Goal: Task Accomplishment & Management: Use online tool/utility

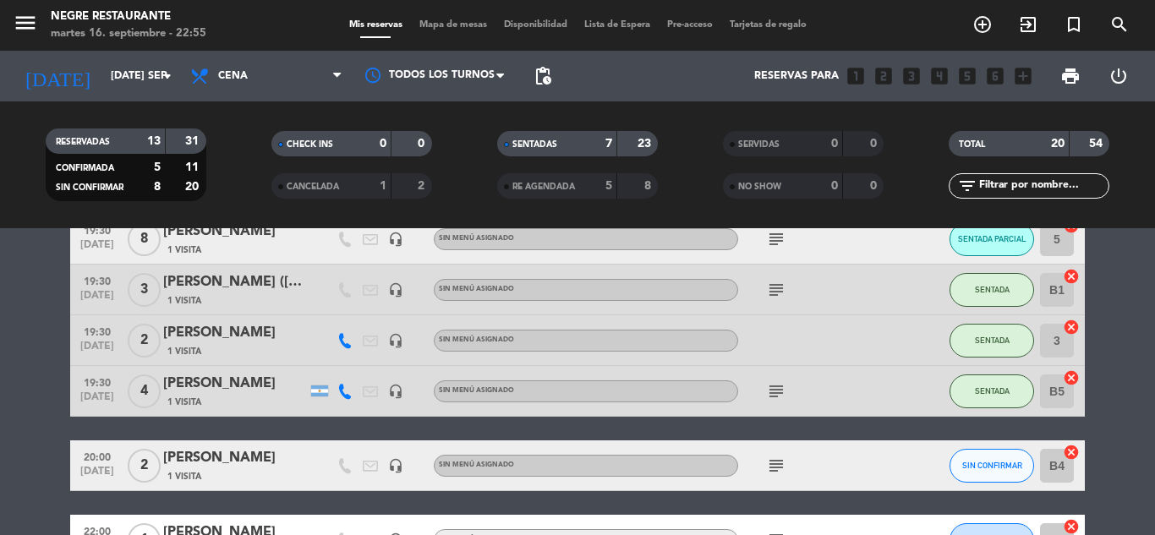
scroll to position [254, 0]
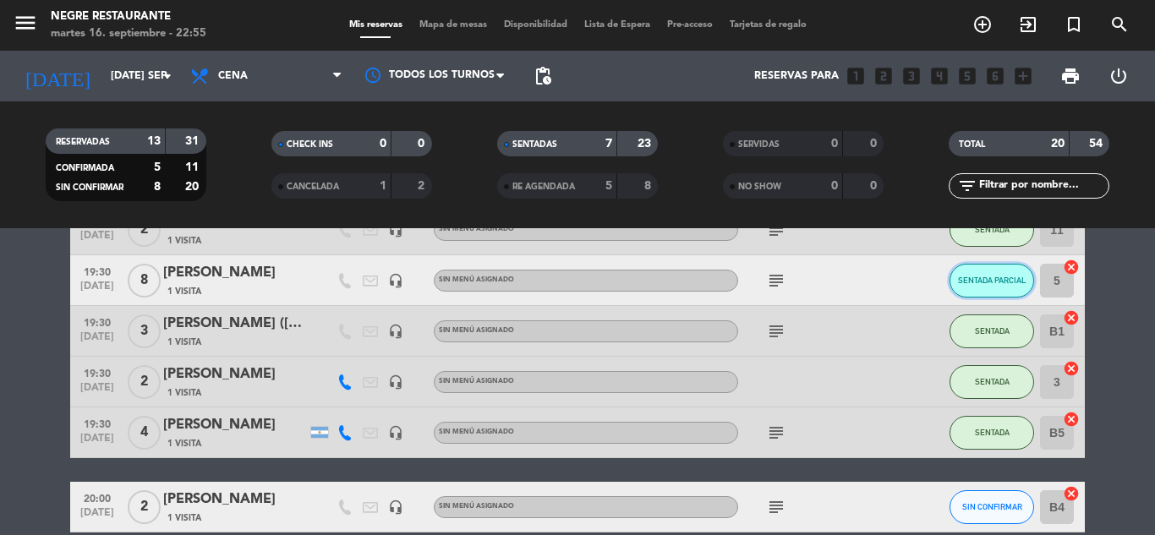
click at [997, 288] on button "SENTADA PARCIAL" at bounding box center [992, 281] width 85 height 34
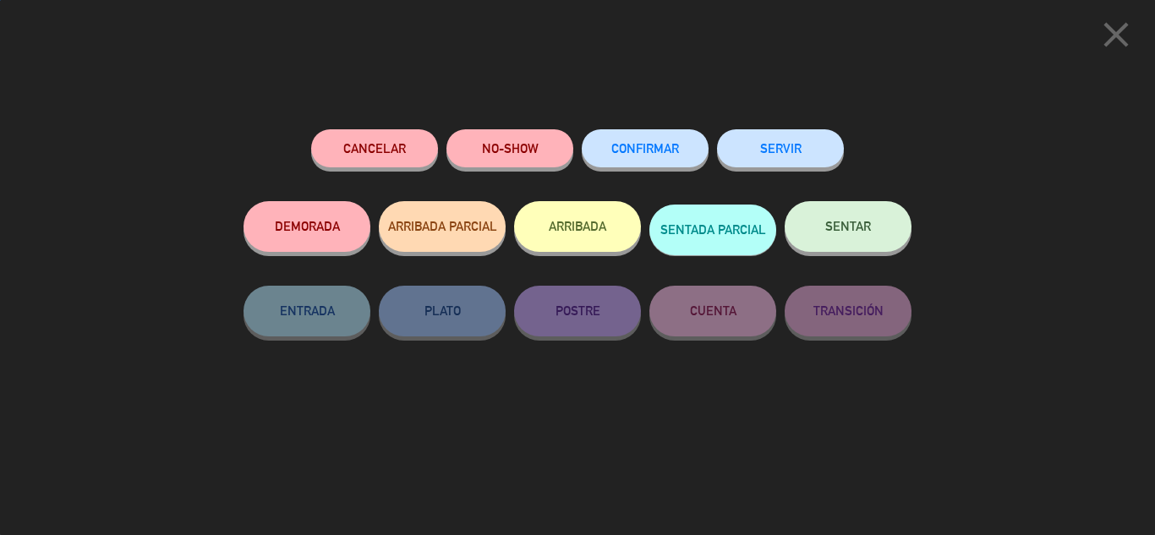
click at [829, 212] on button "SENTAR" at bounding box center [848, 226] width 127 height 51
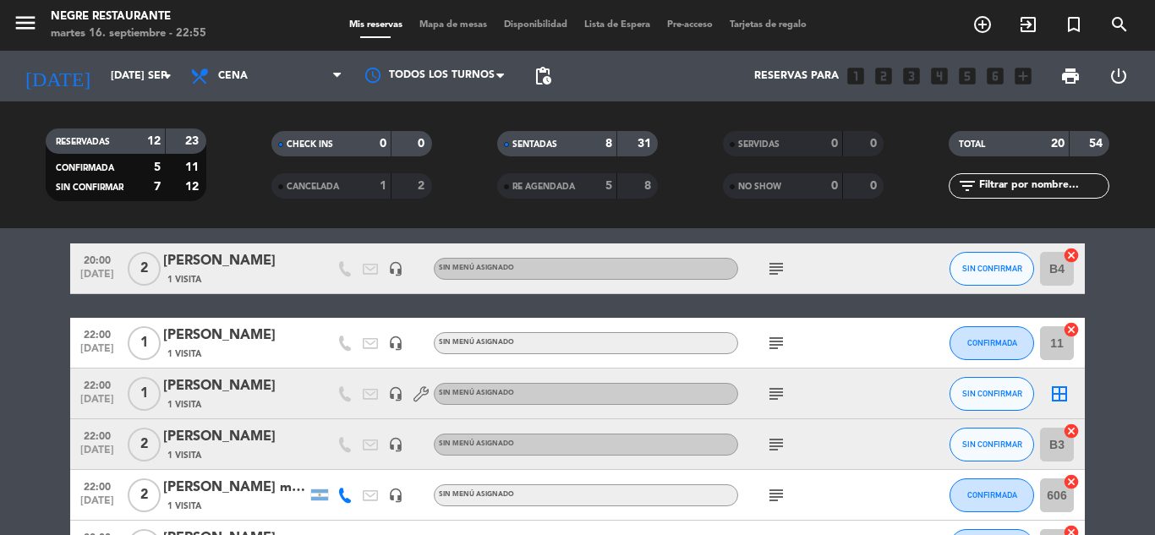
scroll to position [423, 0]
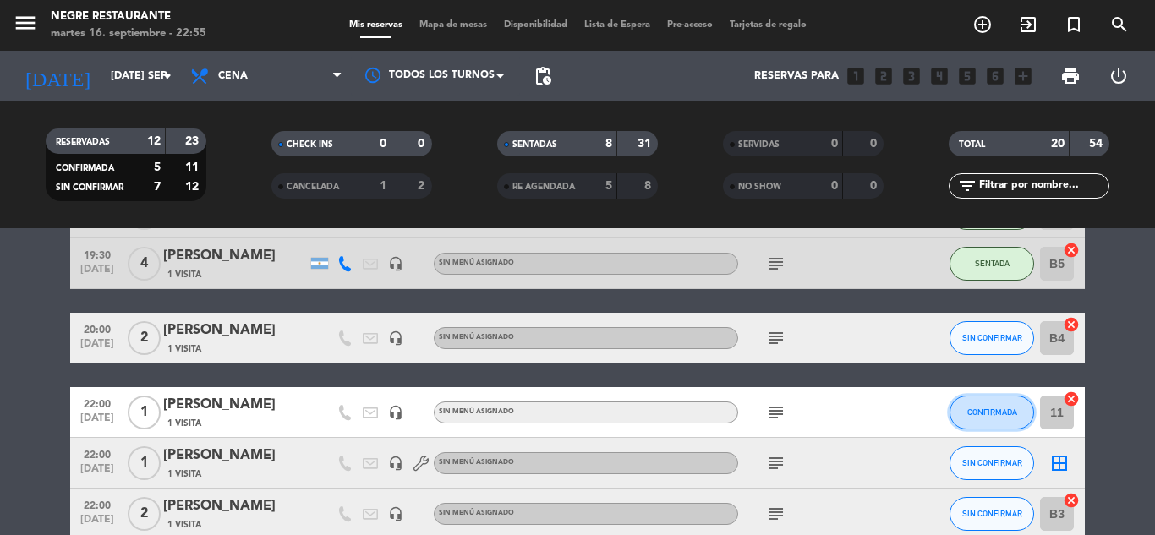
click at [999, 403] on button "CONFIRMADA" at bounding box center [992, 413] width 85 height 34
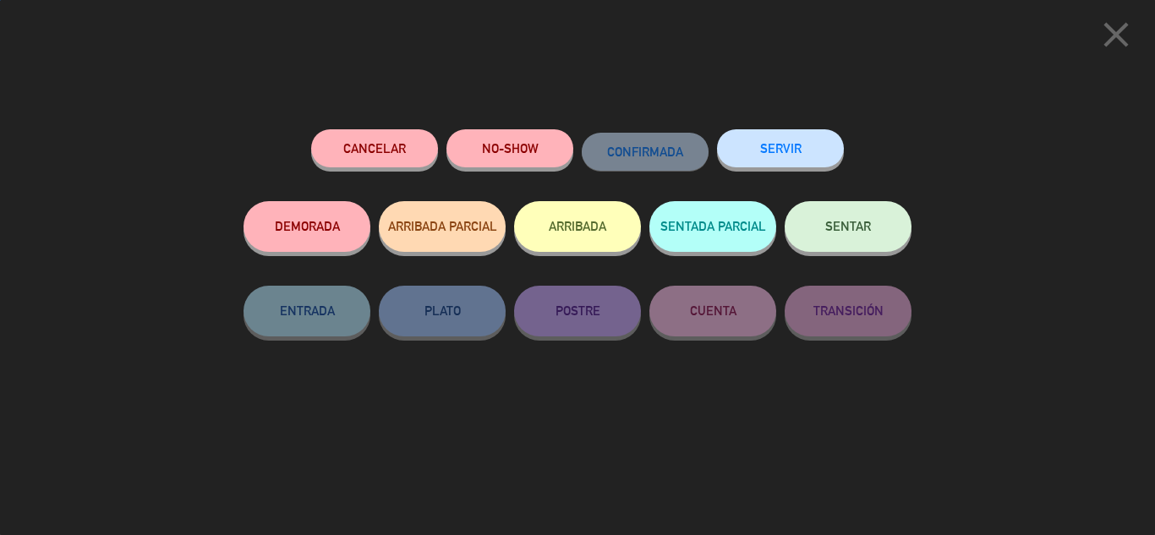
click at [889, 238] on button "SENTAR" at bounding box center [848, 226] width 127 height 51
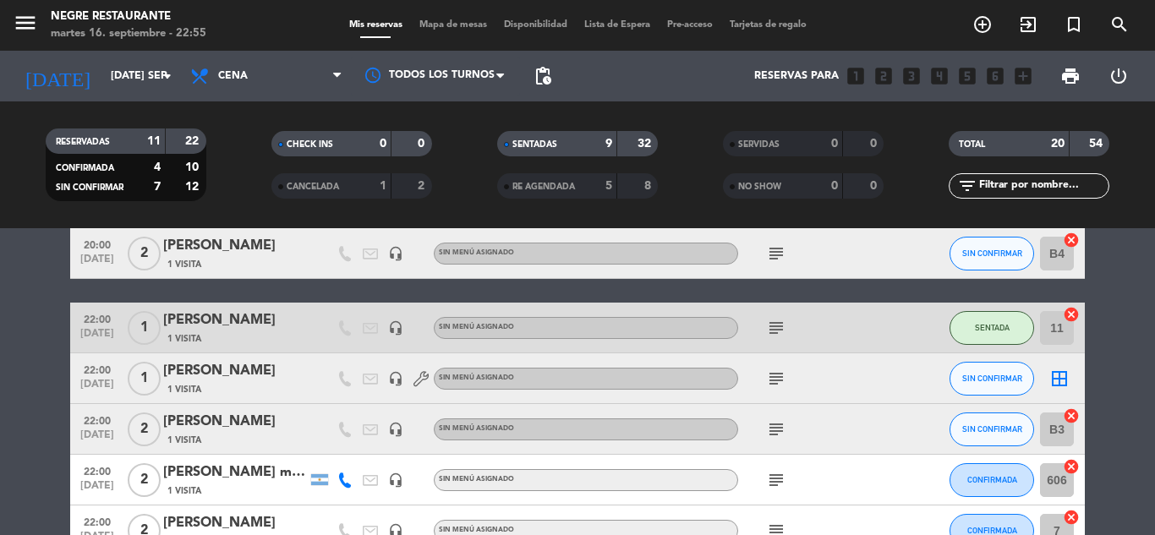
scroll to position [592, 0]
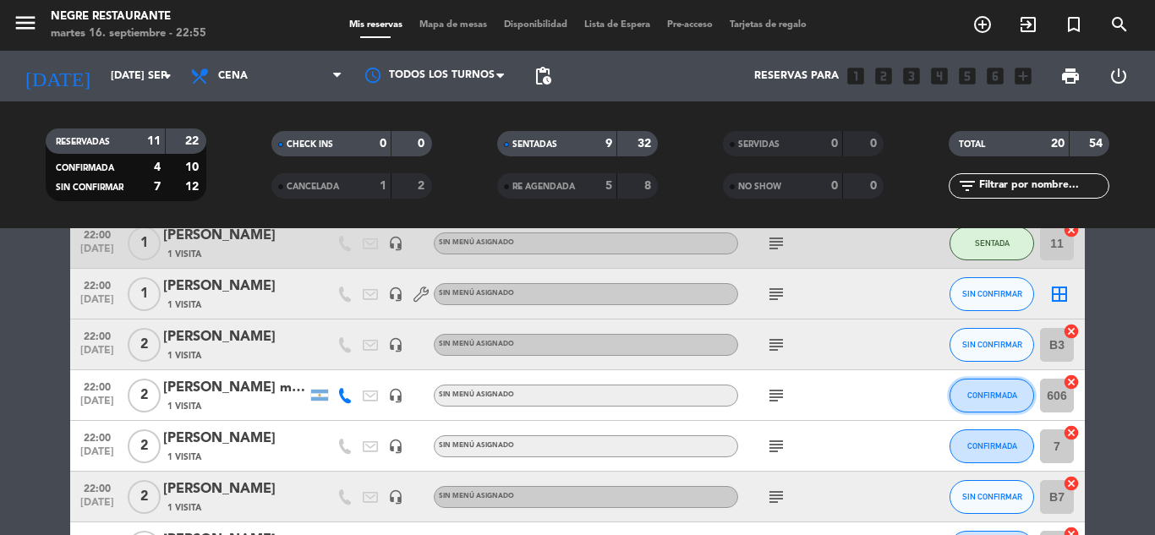
click at [1015, 412] on button "CONFIRMADA" at bounding box center [992, 396] width 85 height 34
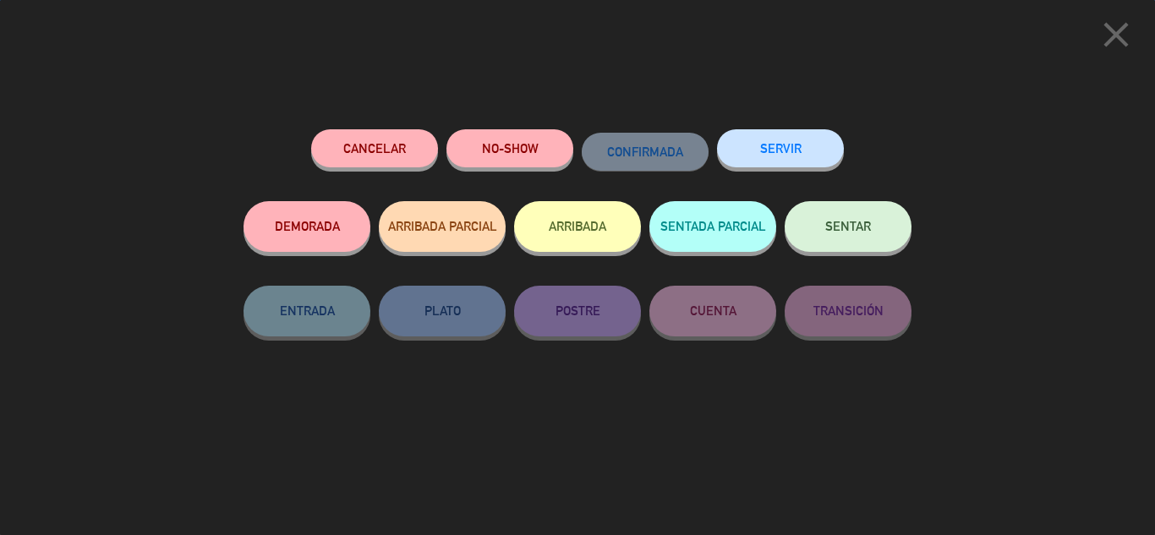
click at [885, 238] on button "SENTAR" at bounding box center [848, 226] width 127 height 51
click at [857, 229] on span "SENTAR" at bounding box center [848, 226] width 46 height 14
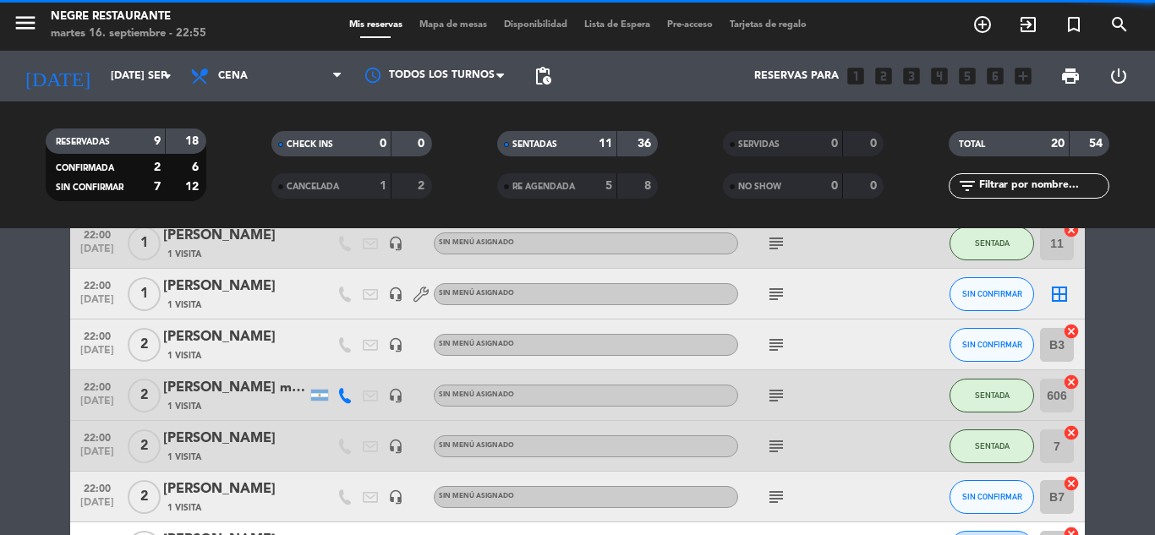
scroll to position [676, 0]
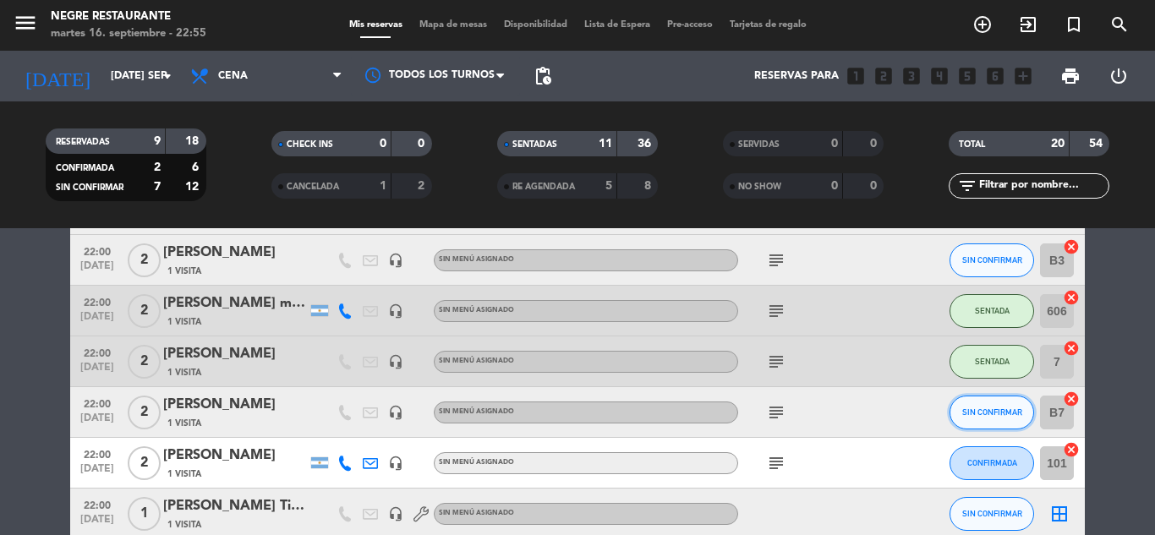
click at [999, 418] on button "SIN CONFIRMAR" at bounding box center [992, 413] width 85 height 34
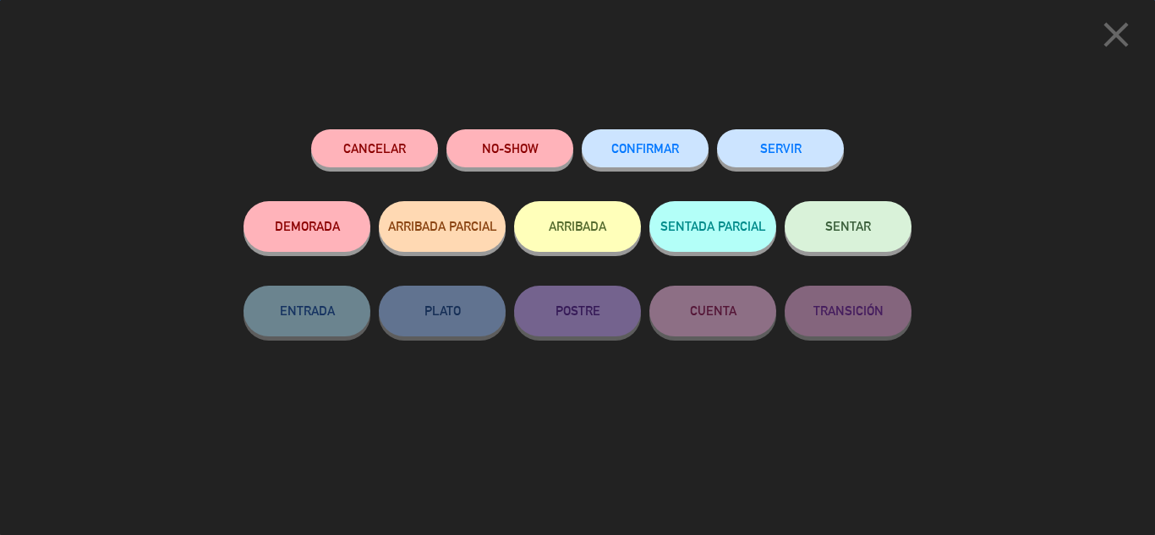
click at [885, 212] on button "SENTAR" at bounding box center [848, 226] width 127 height 51
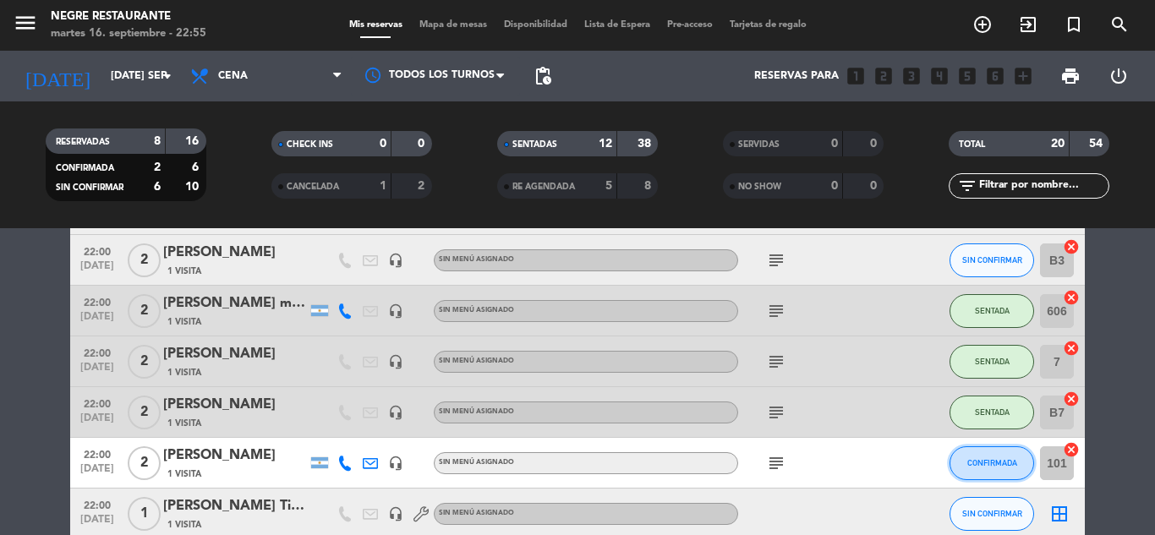
click at [1014, 463] on span "CONFIRMADA" at bounding box center [992, 462] width 50 height 9
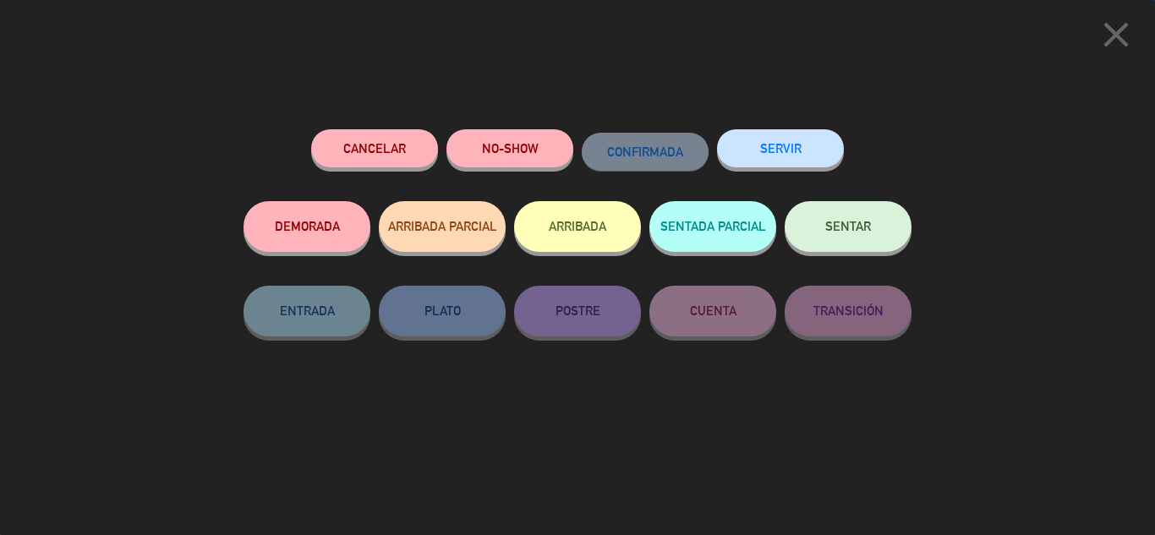
click at [854, 242] on button "SENTAR" at bounding box center [848, 226] width 127 height 51
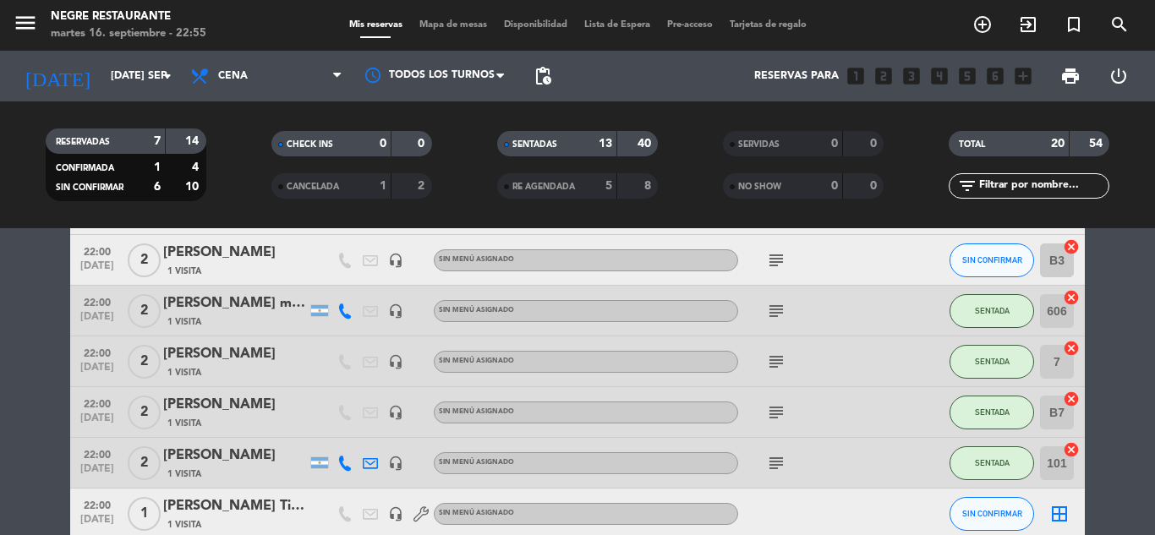
scroll to position [761, 0]
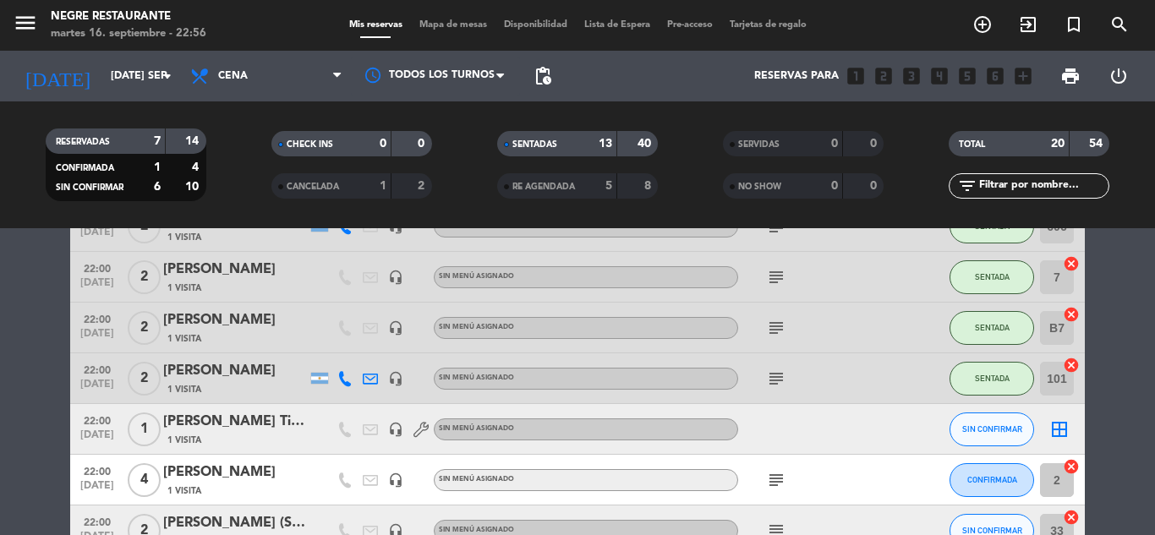
click at [1002, 452] on div "SIN CONFIRMAR" at bounding box center [992, 429] width 85 height 50
click at [1000, 430] on span "SIN CONFIRMAR" at bounding box center [992, 429] width 60 height 9
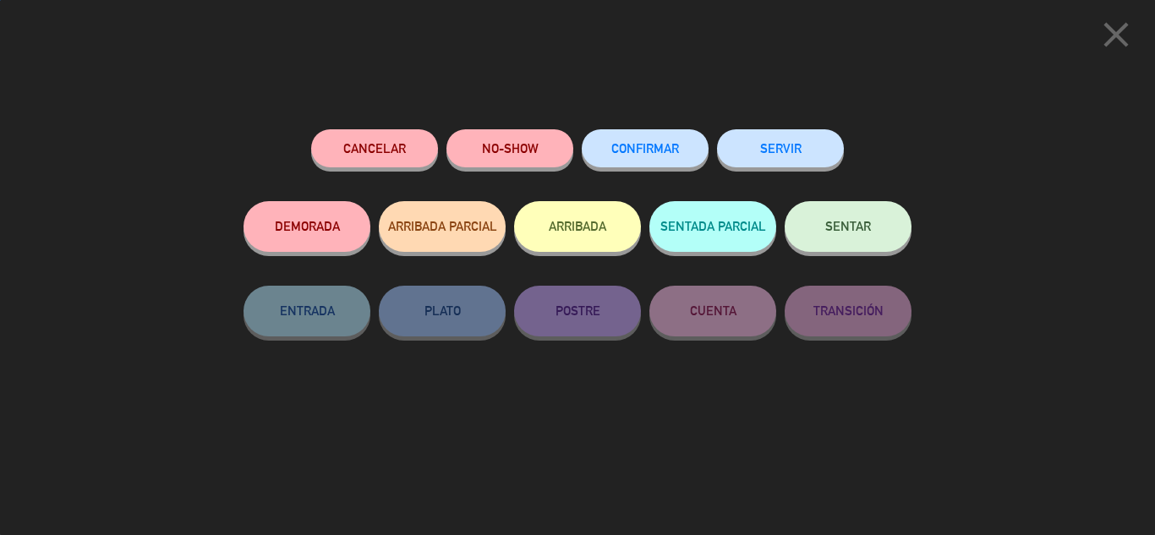
click at [841, 232] on span "SENTAR" at bounding box center [848, 226] width 46 height 14
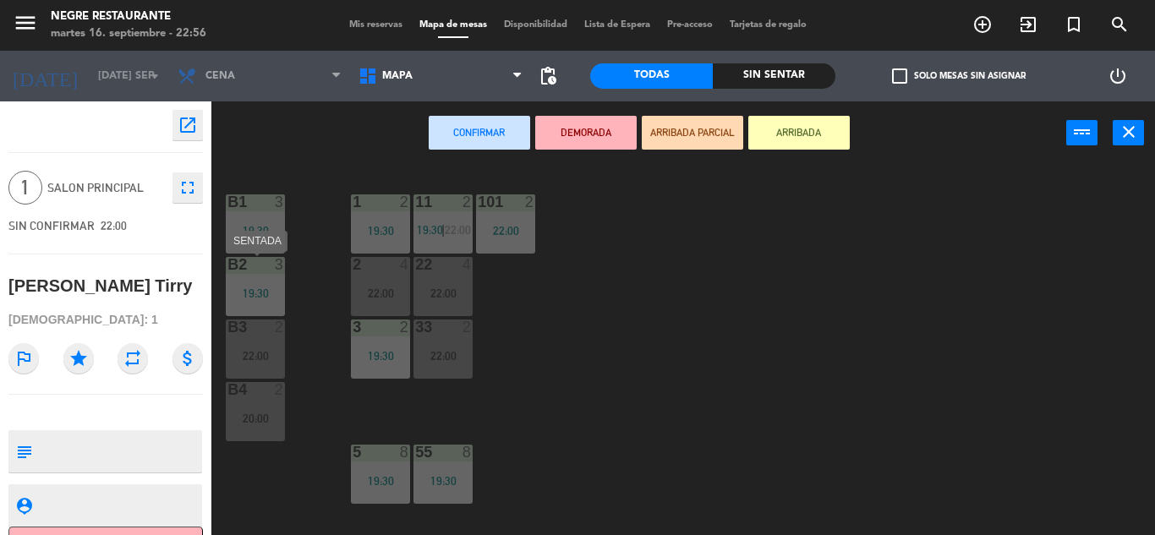
click at [271, 271] on div "3" at bounding box center [284, 264] width 28 height 15
click at [271, 280] on div "B2 3 19:30" at bounding box center [255, 286] width 59 height 59
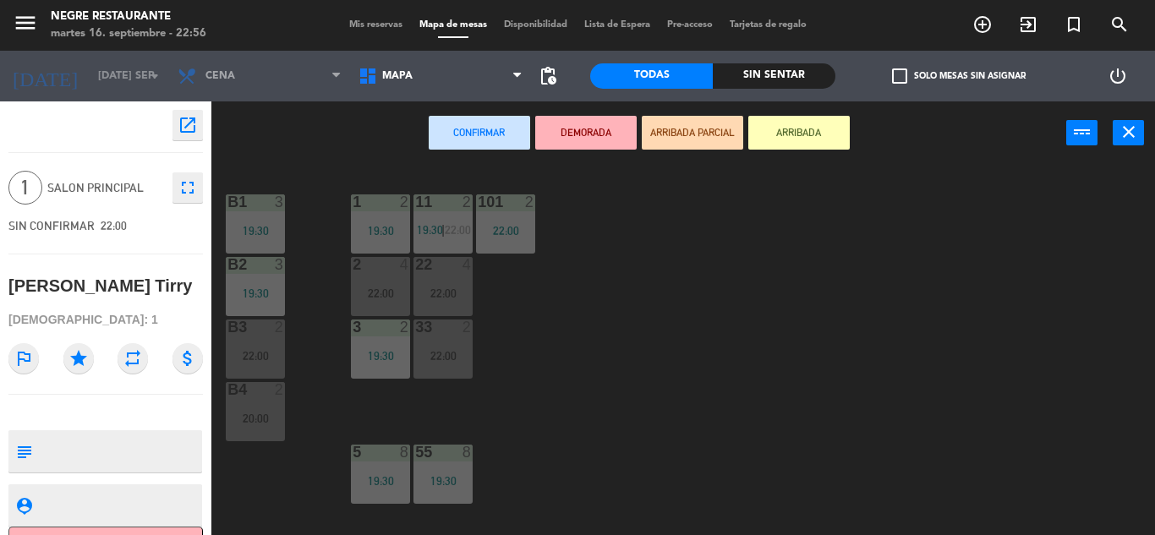
click at [271, 283] on div "B2 3 19:30" at bounding box center [255, 286] width 59 height 59
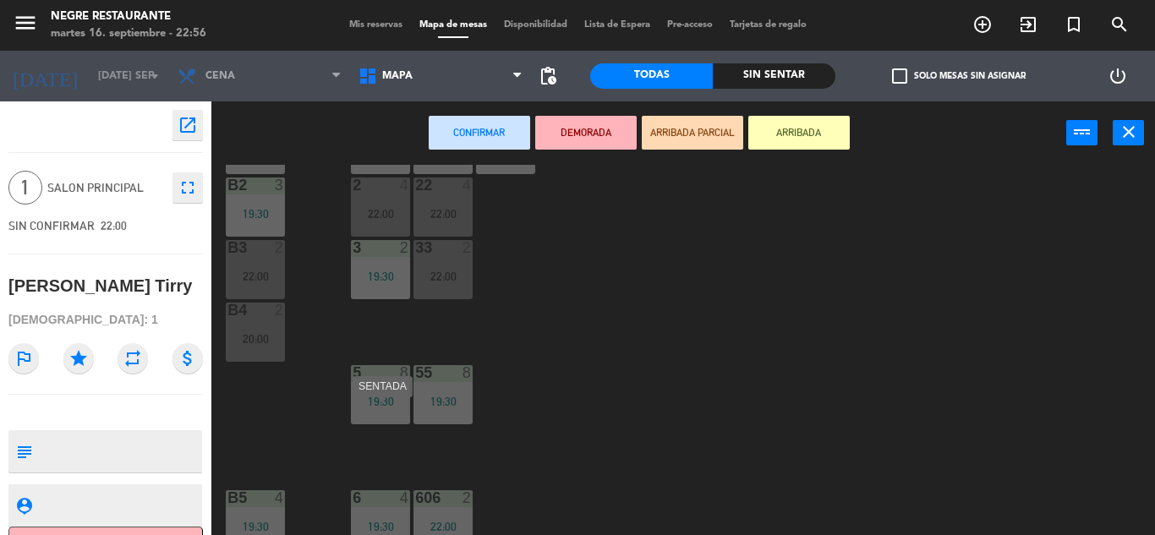
scroll to position [85, 0]
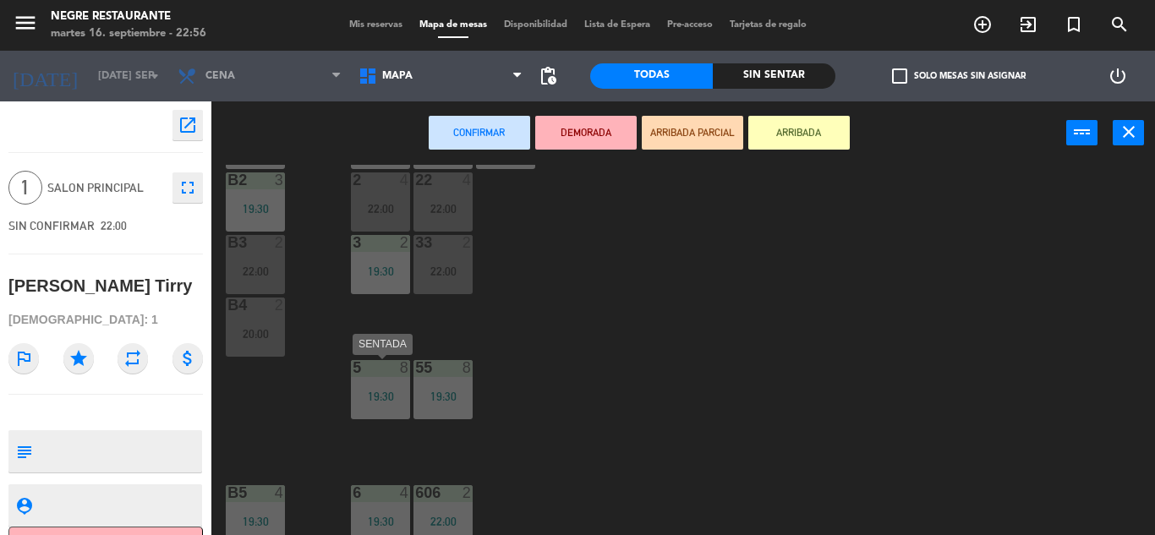
click at [381, 392] on div "19:30" at bounding box center [380, 397] width 59 height 12
click at [380, 392] on div "19:30" at bounding box center [380, 397] width 59 height 12
click at [379, 391] on div "19:30" at bounding box center [380, 397] width 59 height 12
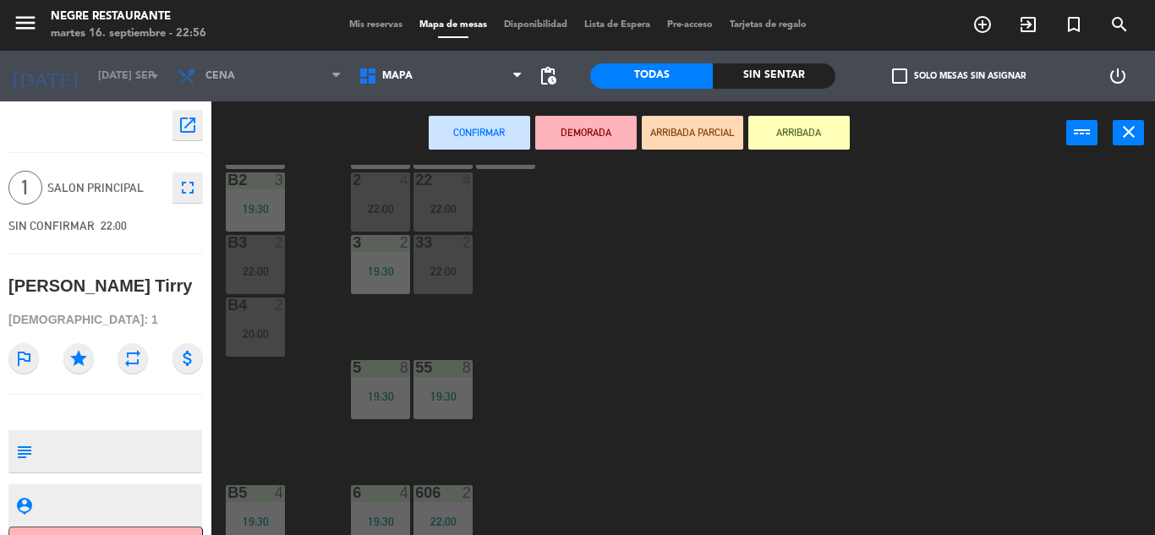
click at [379, 391] on div "19:30" at bounding box center [380, 397] width 59 height 12
click at [377, 390] on div "19:30" at bounding box center [380, 396] width 59 height 13
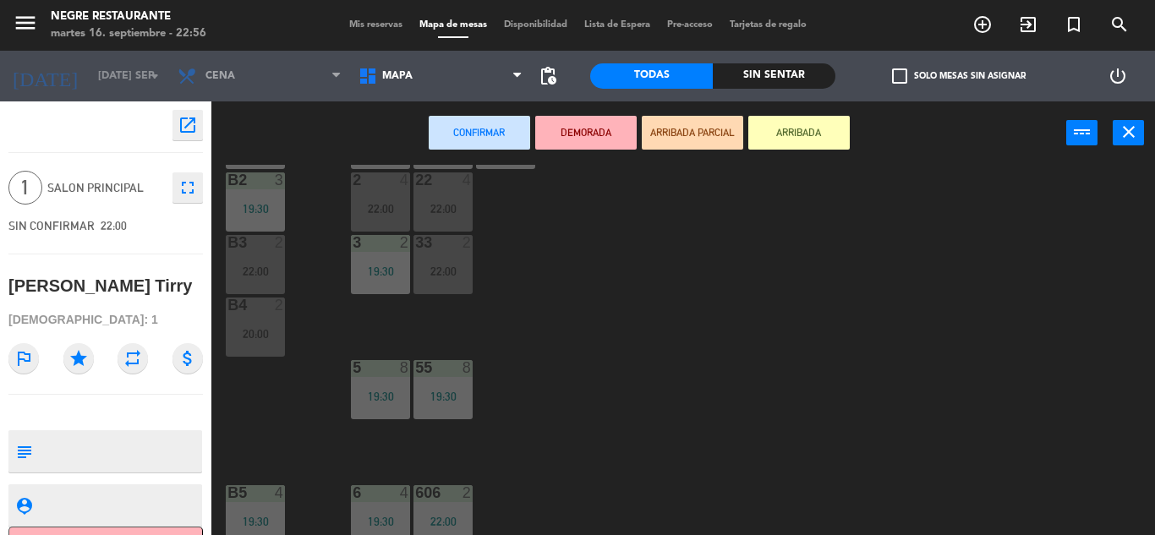
drag, startPoint x: 377, startPoint y: 389, endPoint x: 331, endPoint y: 342, distance: 65.8
click at [376, 390] on div "19:30" at bounding box center [380, 396] width 59 height 13
click at [1119, 134] on icon "close" at bounding box center [1129, 132] width 20 height 20
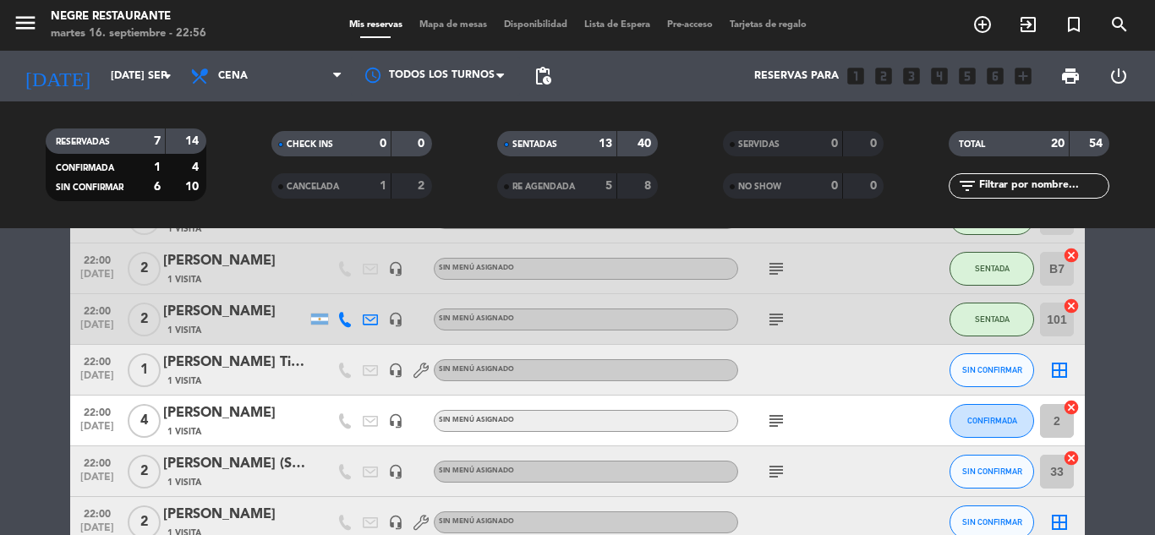
scroll to position [846, 0]
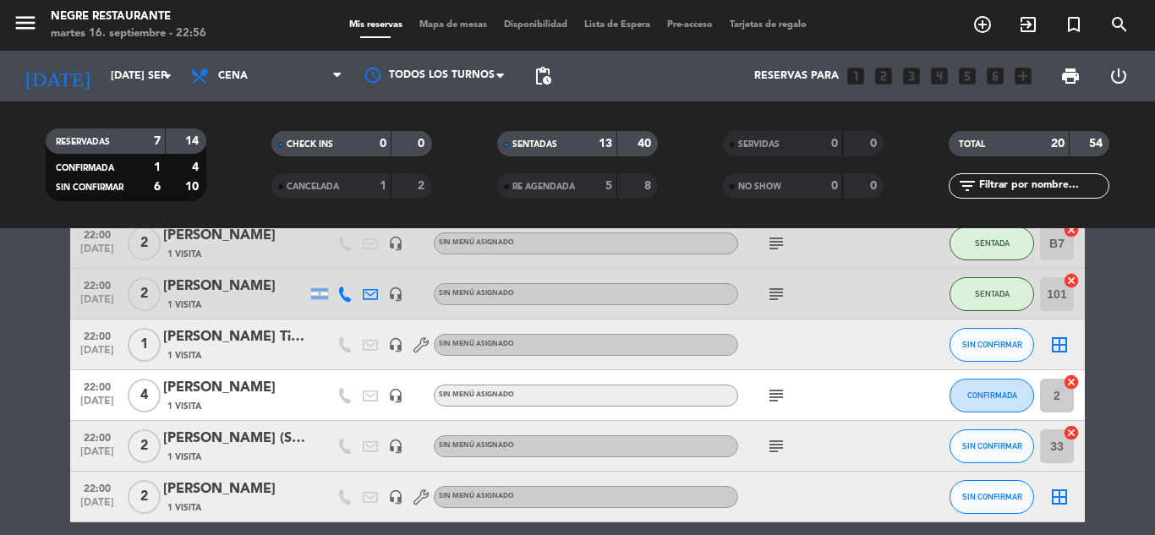
drag, startPoint x: 984, startPoint y: 371, endPoint x: 985, endPoint y: 383, distance: 11.9
click at [985, 375] on div "CONFIRMADA" at bounding box center [992, 395] width 85 height 50
click at [985, 393] on span "CONFIRMADA" at bounding box center [992, 395] width 50 height 9
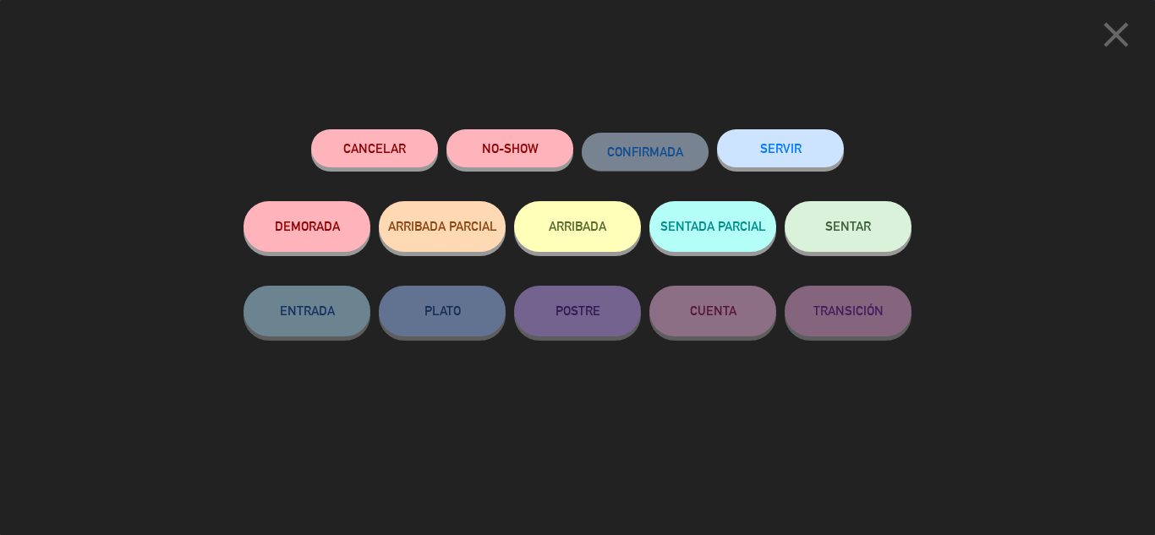
click at [879, 239] on button "SENTAR" at bounding box center [848, 226] width 127 height 51
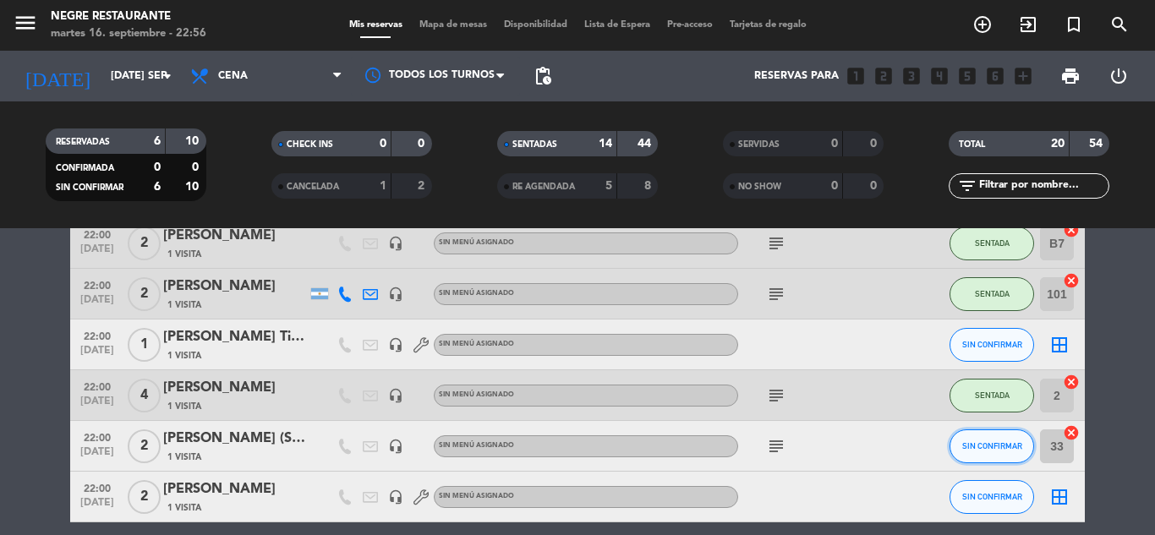
click at [1000, 454] on button "SIN CONFIRMAR" at bounding box center [992, 447] width 85 height 34
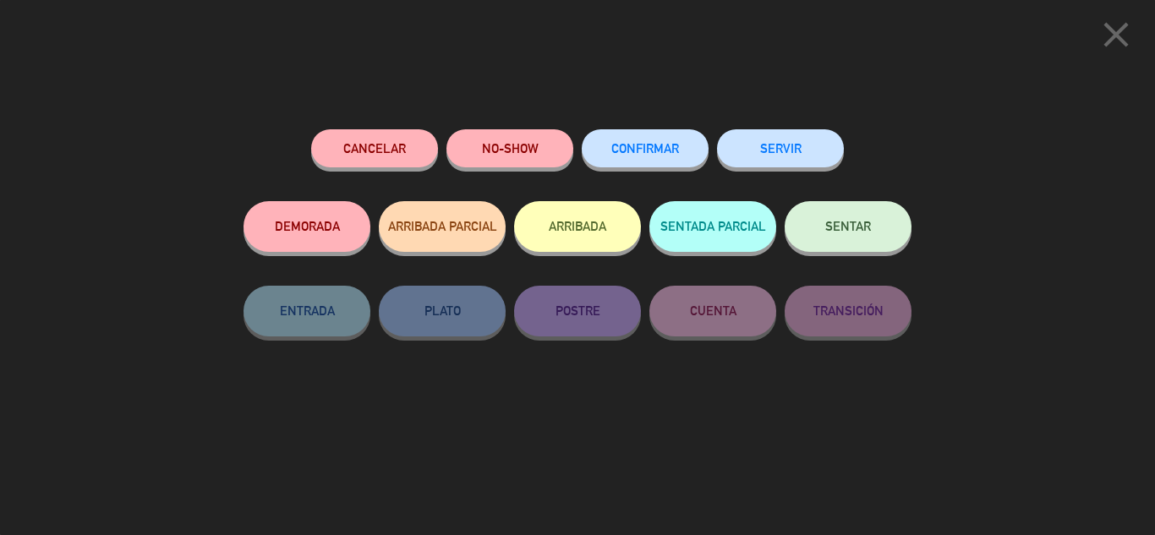
click at [870, 223] on span "SENTAR" at bounding box center [848, 226] width 46 height 14
click at [1118, 42] on icon "close" at bounding box center [1116, 35] width 42 height 42
